Goal: Information Seeking & Learning: Learn about a topic

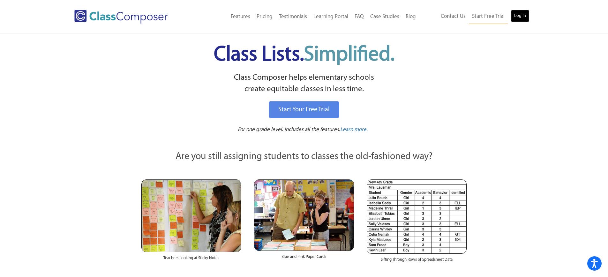
click at [514, 18] on link "Log In" at bounding box center [520, 16] width 18 height 13
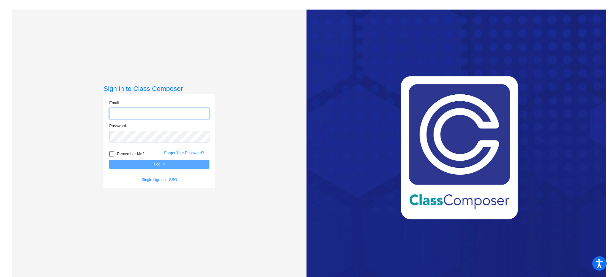
type input "jboston@swsdk6.com"
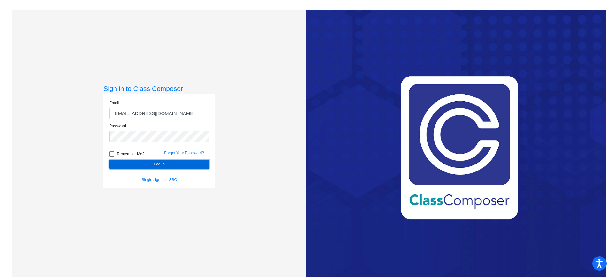
click at [153, 162] on button "Log In" at bounding box center [159, 164] width 100 height 9
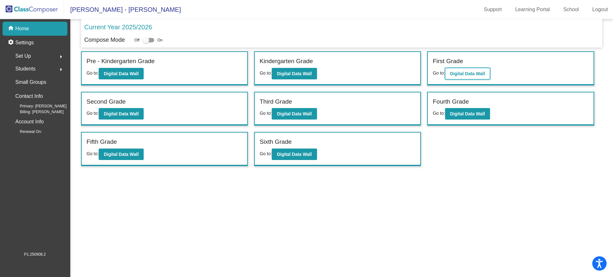
click at [456, 75] on b "Digital Data Wall" at bounding box center [467, 73] width 35 height 5
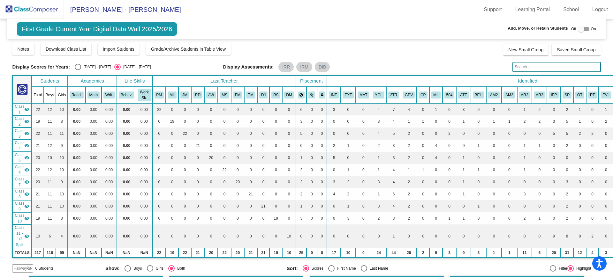
click at [76, 69] on div "Select an option" at bounding box center [78, 67] width 6 height 6
click at [78, 70] on input "2024 - 2025" at bounding box center [78, 70] width 0 height 0
radio input "true"
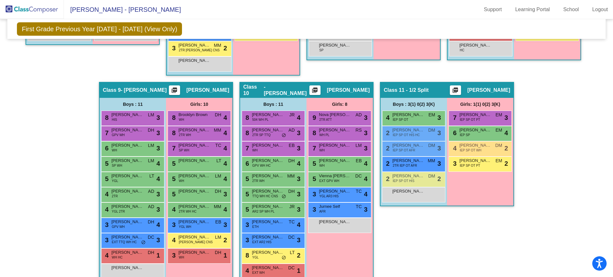
scroll to position [654, 0]
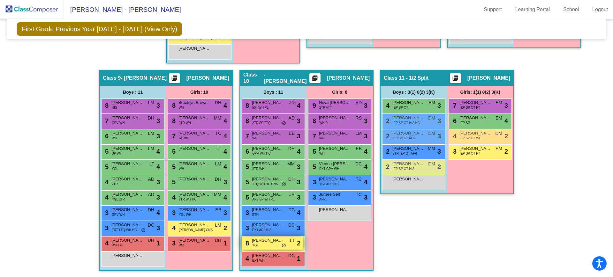
click at [265, 245] on div "8 Kendry Sobers YGL LT lock do_not_disturb_alt 2" at bounding box center [272, 243] width 61 height 13
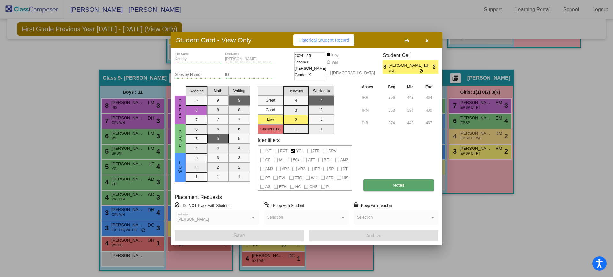
click at [416, 187] on button "Notes" at bounding box center [398, 185] width 70 height 11
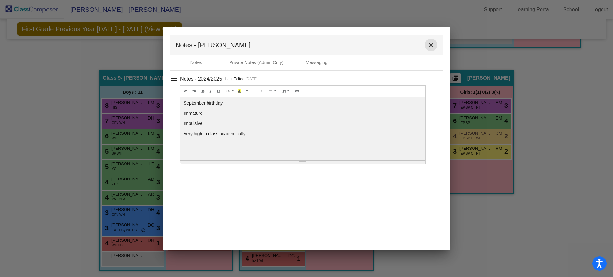
click at [430, 46] on mat-icon "close" at bounding box center [431, 45] width 8 height 8
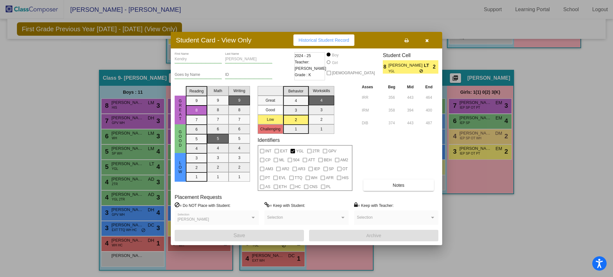
click at [425, 39] on button "button" at bounding box center [427, 39] width 20 height 11
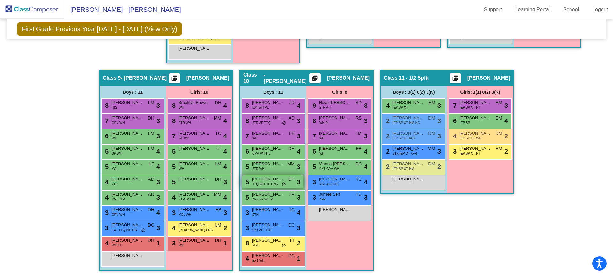
click at [270, 182] on span "TTQ WH HC CNS" at bounding box center [265, 184] width 26 height 5
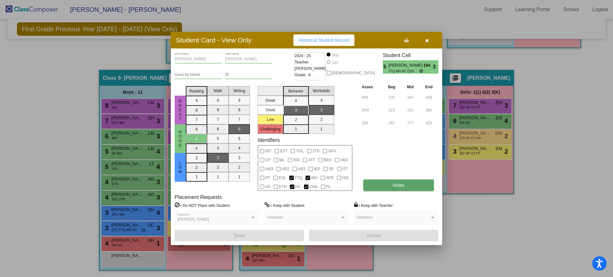
click at [419, 185] on button "Notes" at bounding box center [398, 185] width 70 height 11
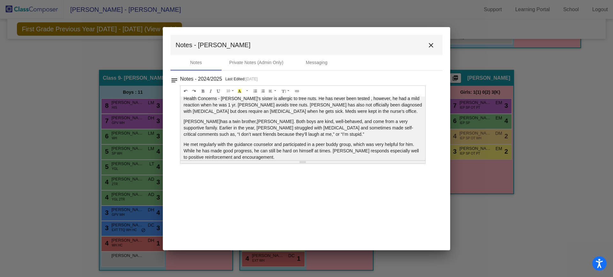
scroll to position [22, 0]
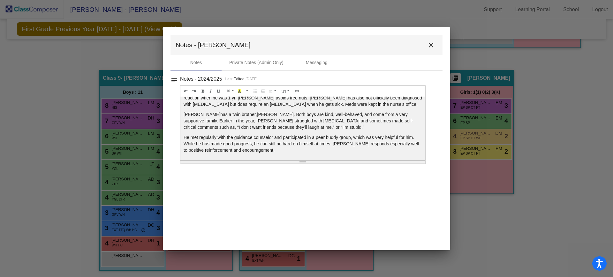
click at [431, 44] on mat-icon "close" at bounding box center [431, 45] width 8 height 8
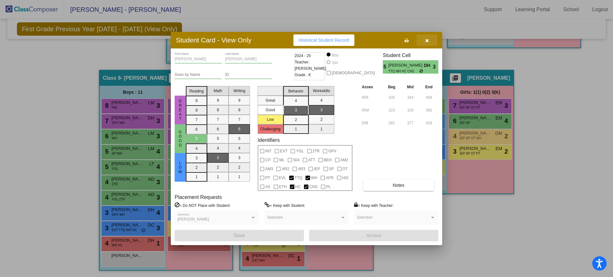
click at [429, 41] on button "button" at bounding box center [427, 39] width 20 height 11
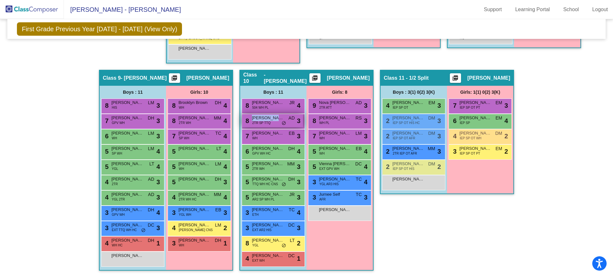
click at [274, 118] on div "8 Parker Lane 2TR SP TTQ AD lock do_not_disturb_alt 3" at bounding box center [272, 120] width 61 height 13
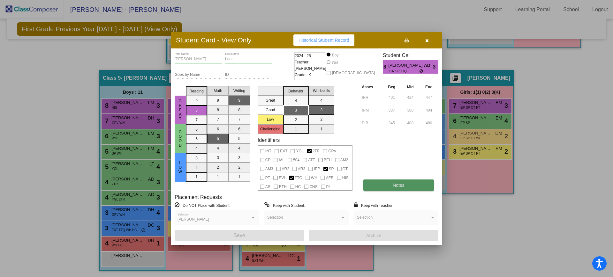
click at [388, 184] on button "Notes" at bounding box center [398, 185] width 70 height 11
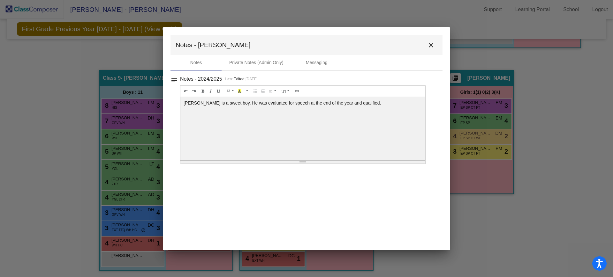
click at [432, 45] on mat-icon "close" at bounding box center [431, 45] width 8 height 8
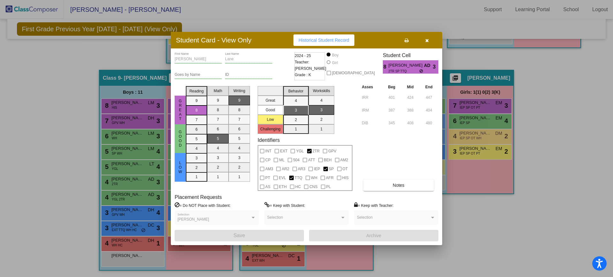
click at [427, 43] on button "button" at bounding box center [427, 39] width 20 height 11
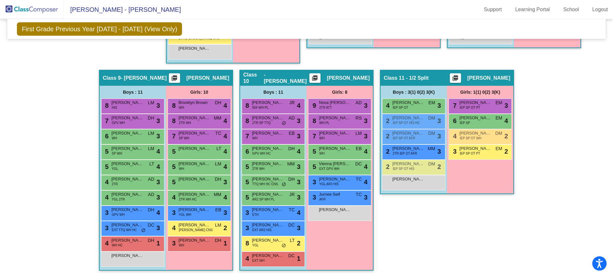
click at [366, 260] on div "Girls: 8 9 Nova Santiago 2TR ATT AD lock do_not_disturb_alt 3 8 Aria Trotta WH …" at bounding box center [339, 178] width 66 height 185
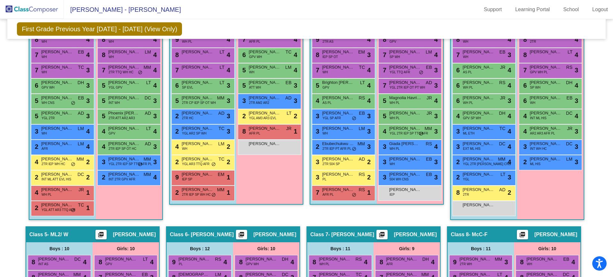
scroll to position [239, 0]
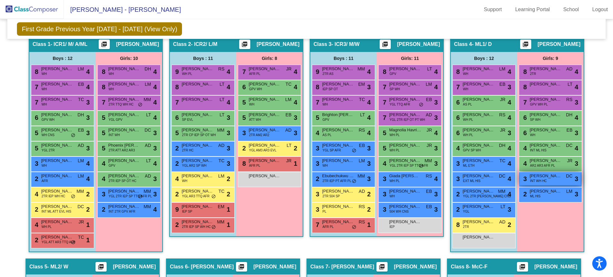
click at [542, 178] on span "Laina Turnbull" at bounding box center [546, 176] width 32 height 6
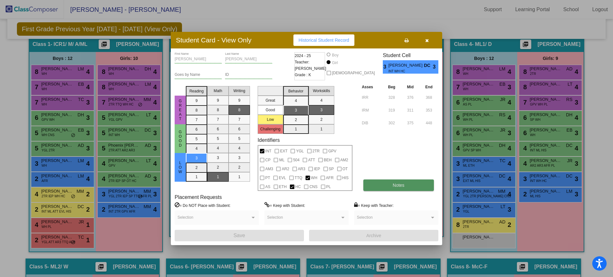
click at [409, 185] on button "Notes" at bounding box center [398, 185] width 70 height 11
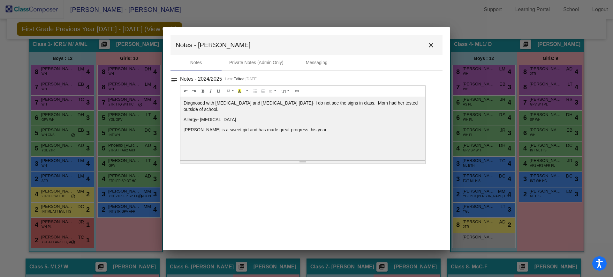
click at [429, 47] on mat-icon "close" at bounding box center [431, 45] width 8 height 8
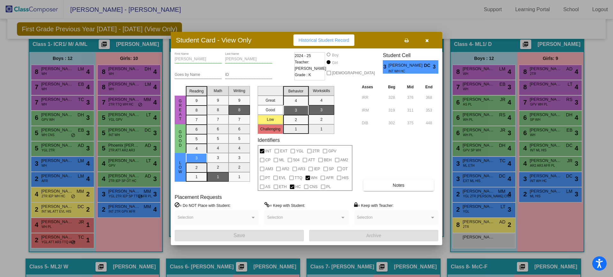
click at [426, 39] on icon "button" at bounding box center [427, 40] width 4 height 4
